Goal: Transaction & Acquisition: Purchase product/service

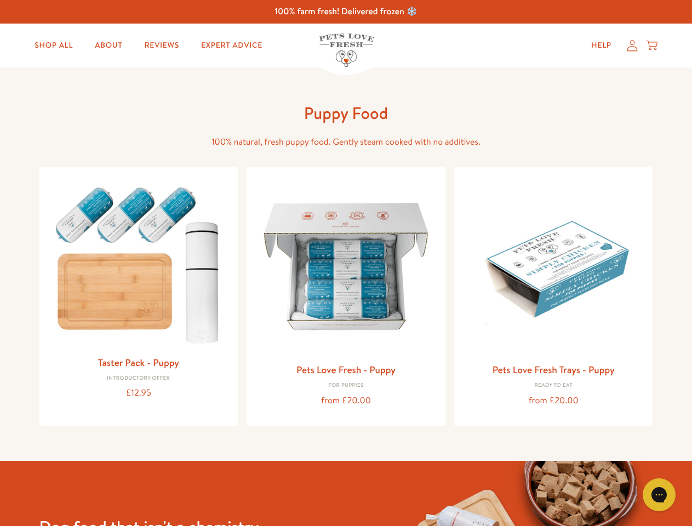
click at [659, 495] on icon "Gorgias live chat" at bounding box center [659, 494] width 10 height 10
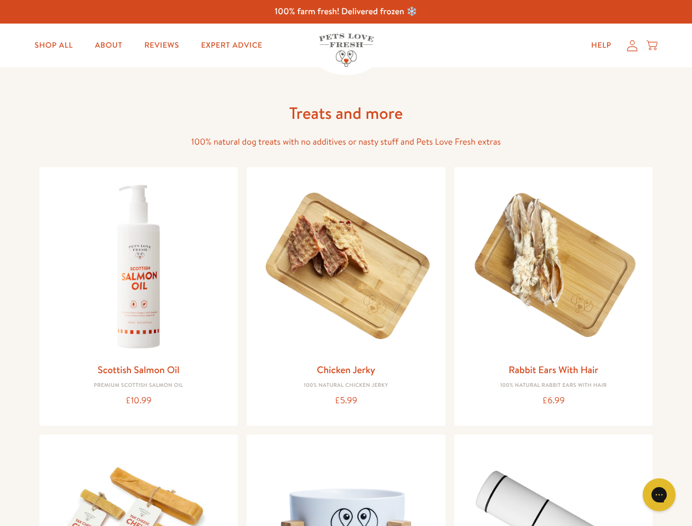
click at [659, 495] on icon "Gorgias live chat" at bounding box center [659, 494] width 10 height 10
